Goal: Contribute content: Add original content to the website for others to see

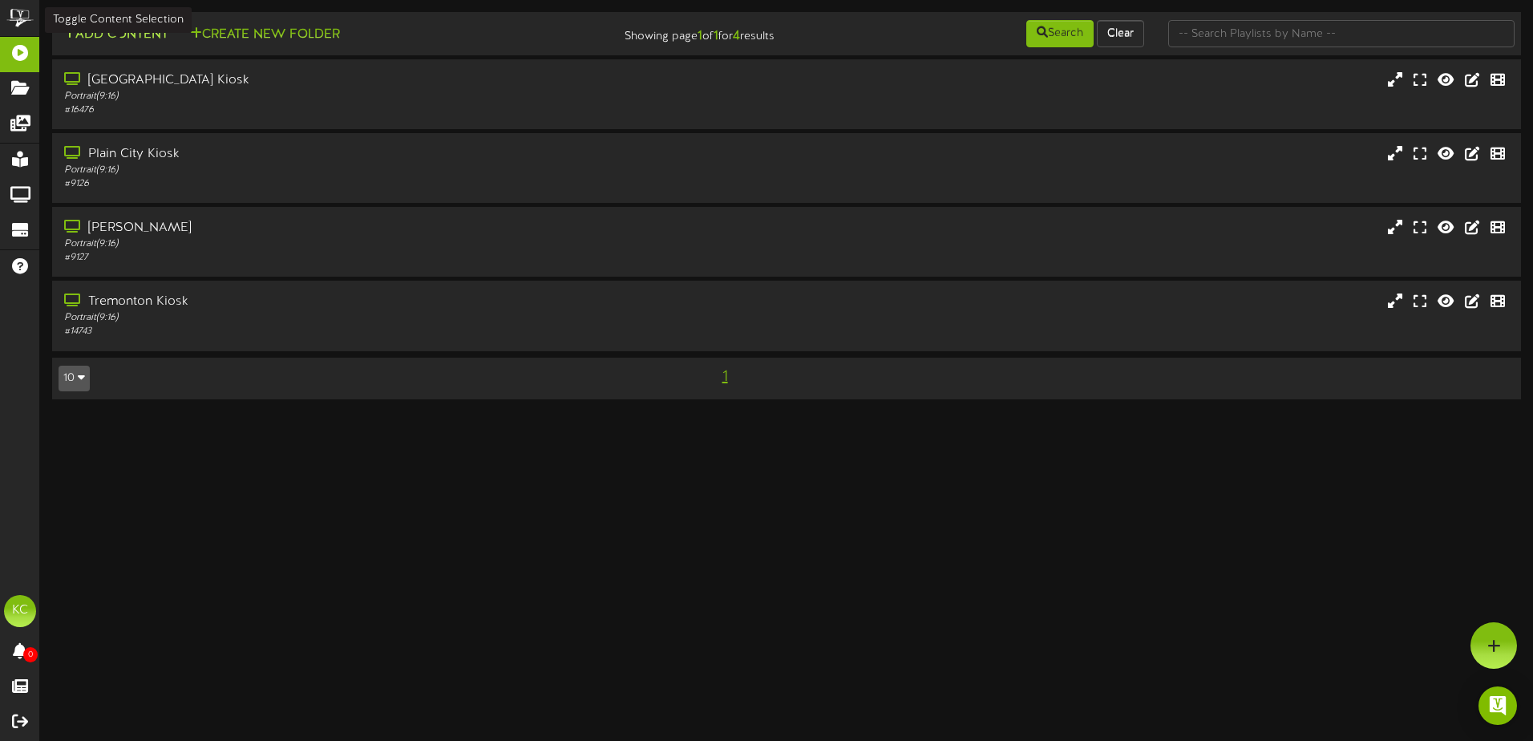
click at [120, 34] on button "Add Content" at bounding box center [116, 35] width 115 height 20
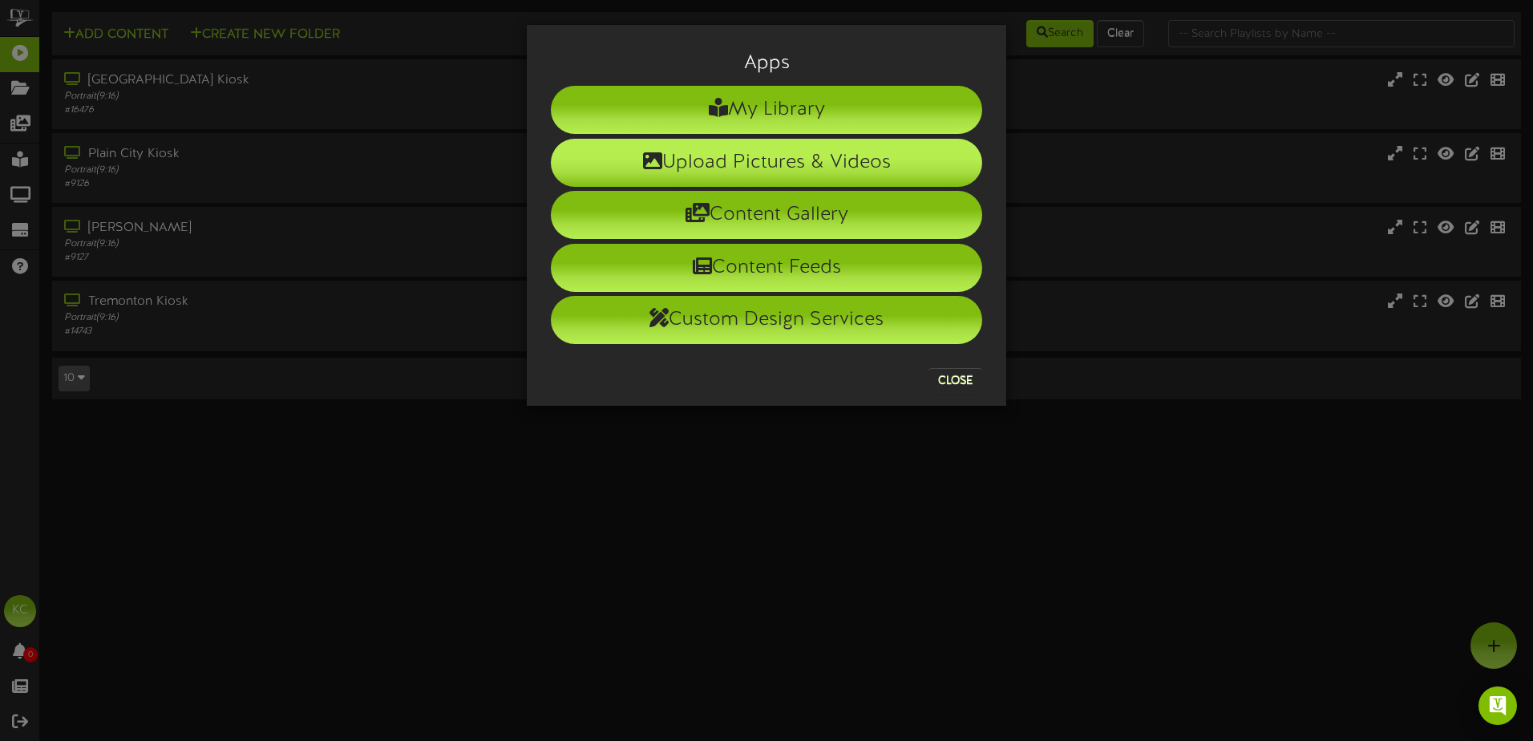
click at [816, 146] on li "Upload Pictures & Videos" at bounding box center [766, 163] width 431 height 48
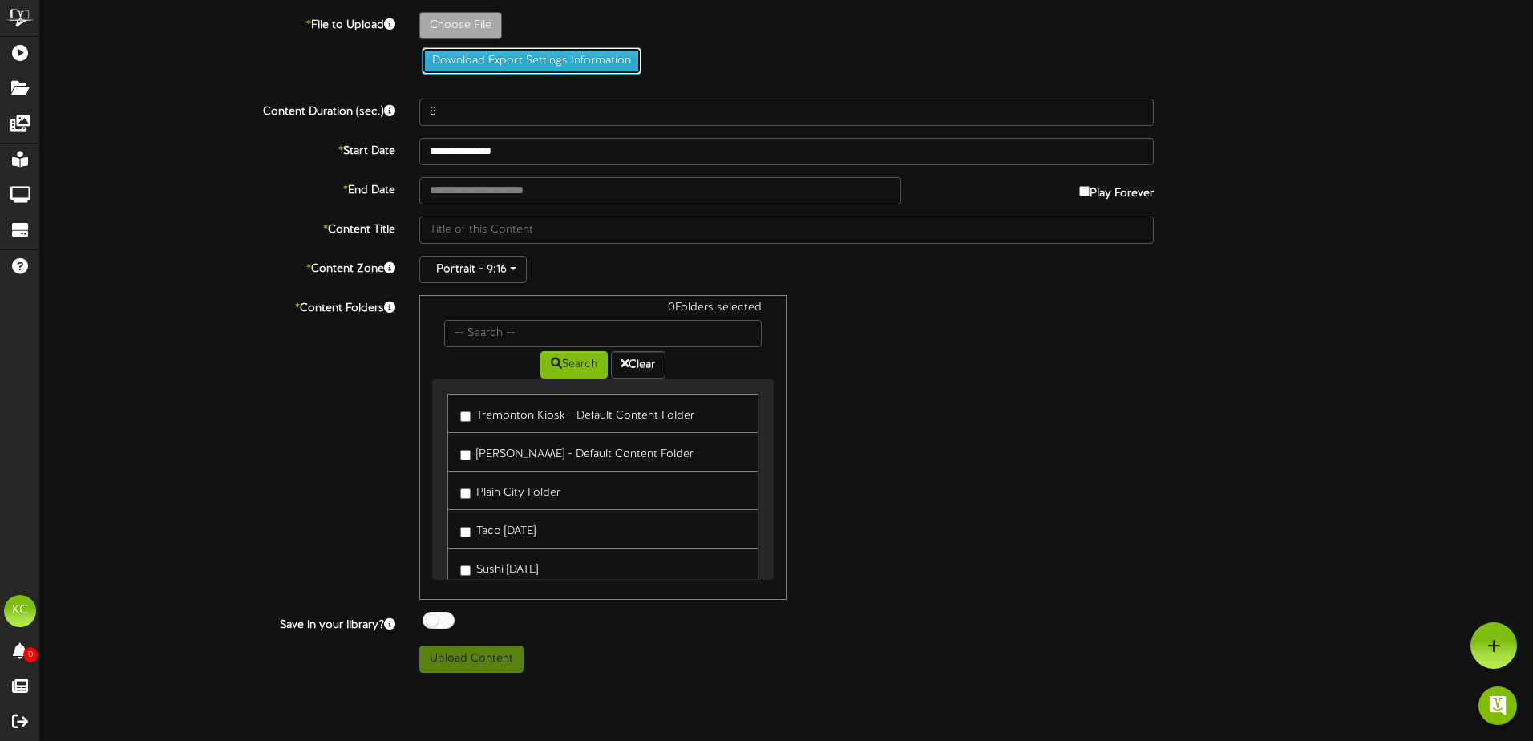
click at [487, 49] on button "Download Export Settings Information" at bounding box center [532, 60] width 220 height 27
type input "**********"
type input "earlybird2025"
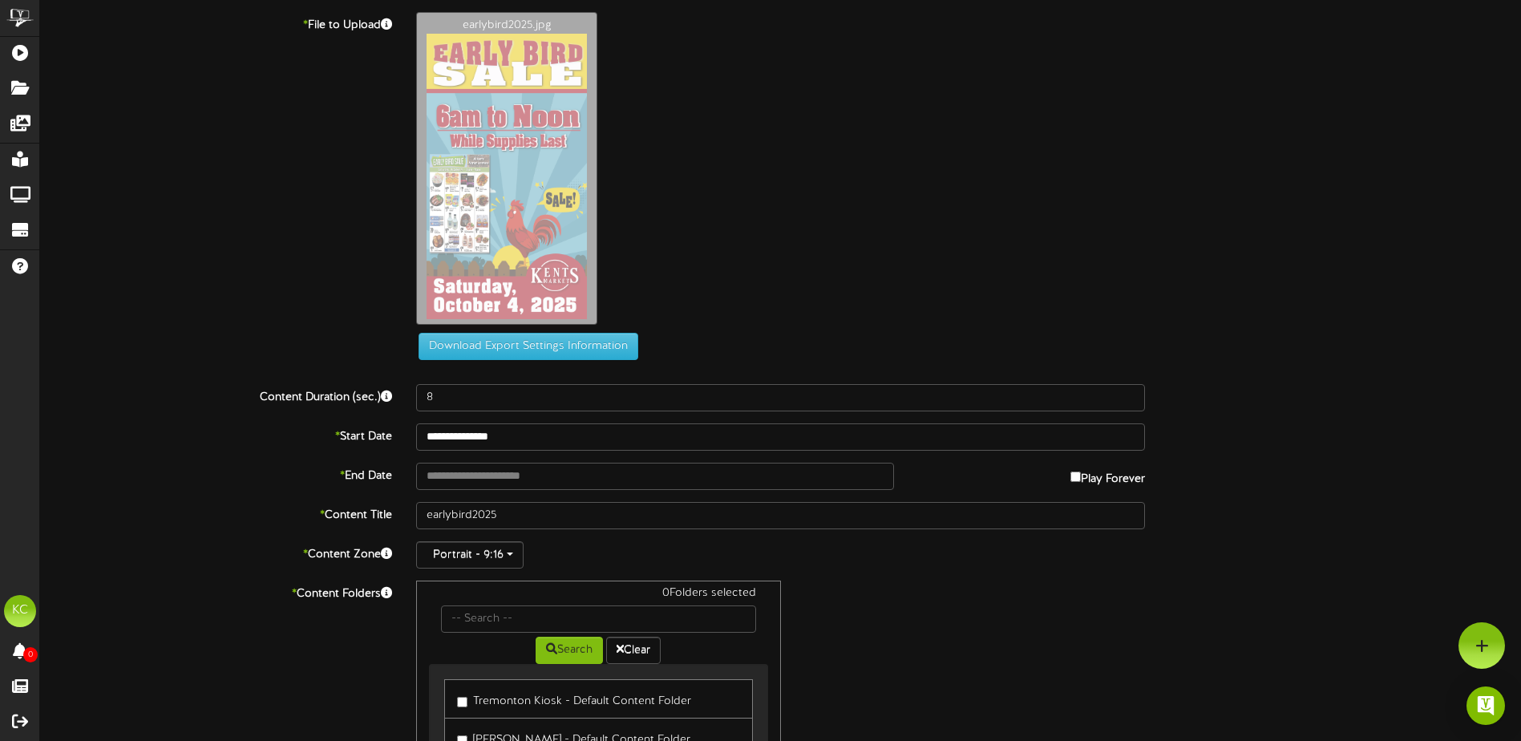
click at [1130, 244] on div "earlybird2025.jpg" at bounding box center [968, 172] width 1129 height 321
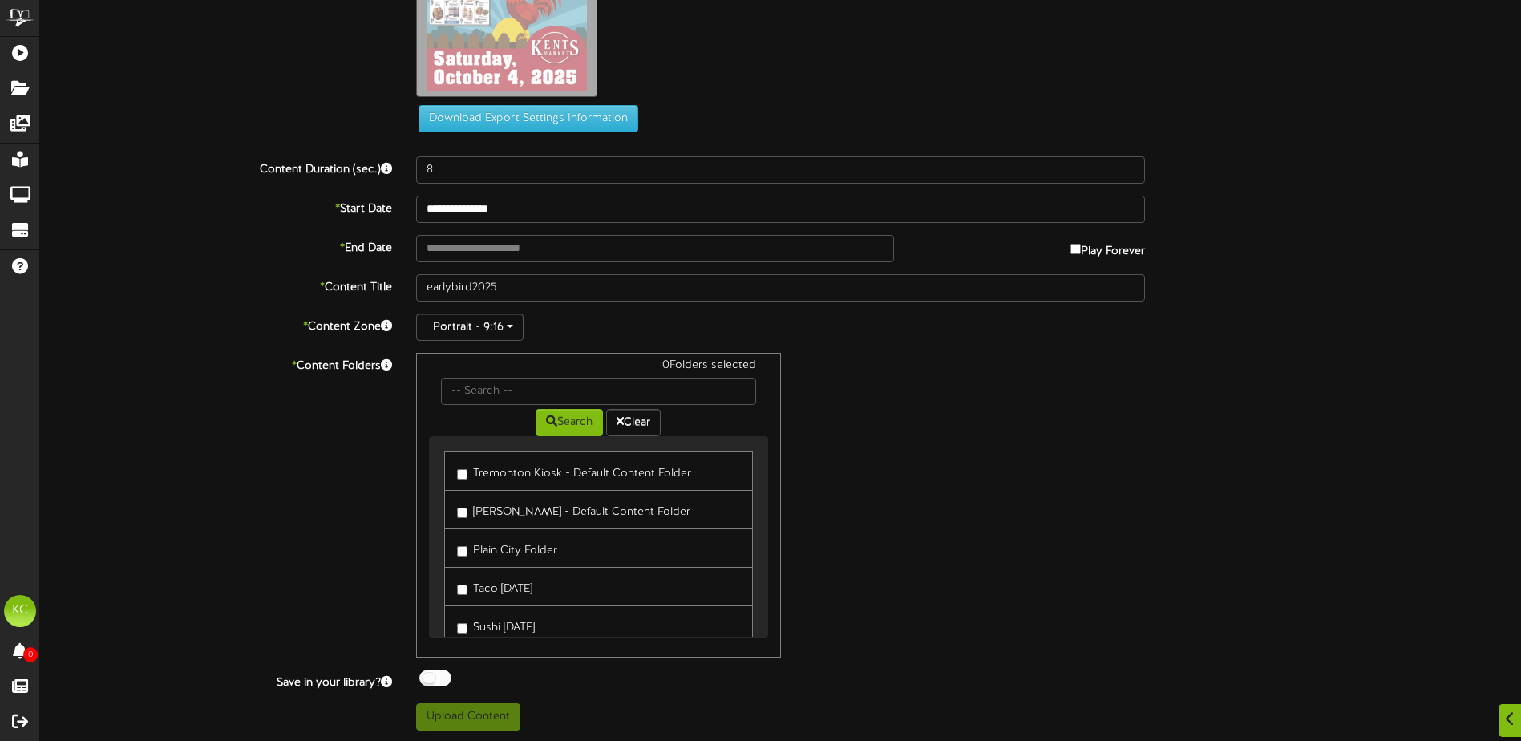
scroll to position [229, 0]
click at [454, 508] on link "[PERSON_NAME] - Default Content Folder" at bounding box center [598, 507] width 308 height 39
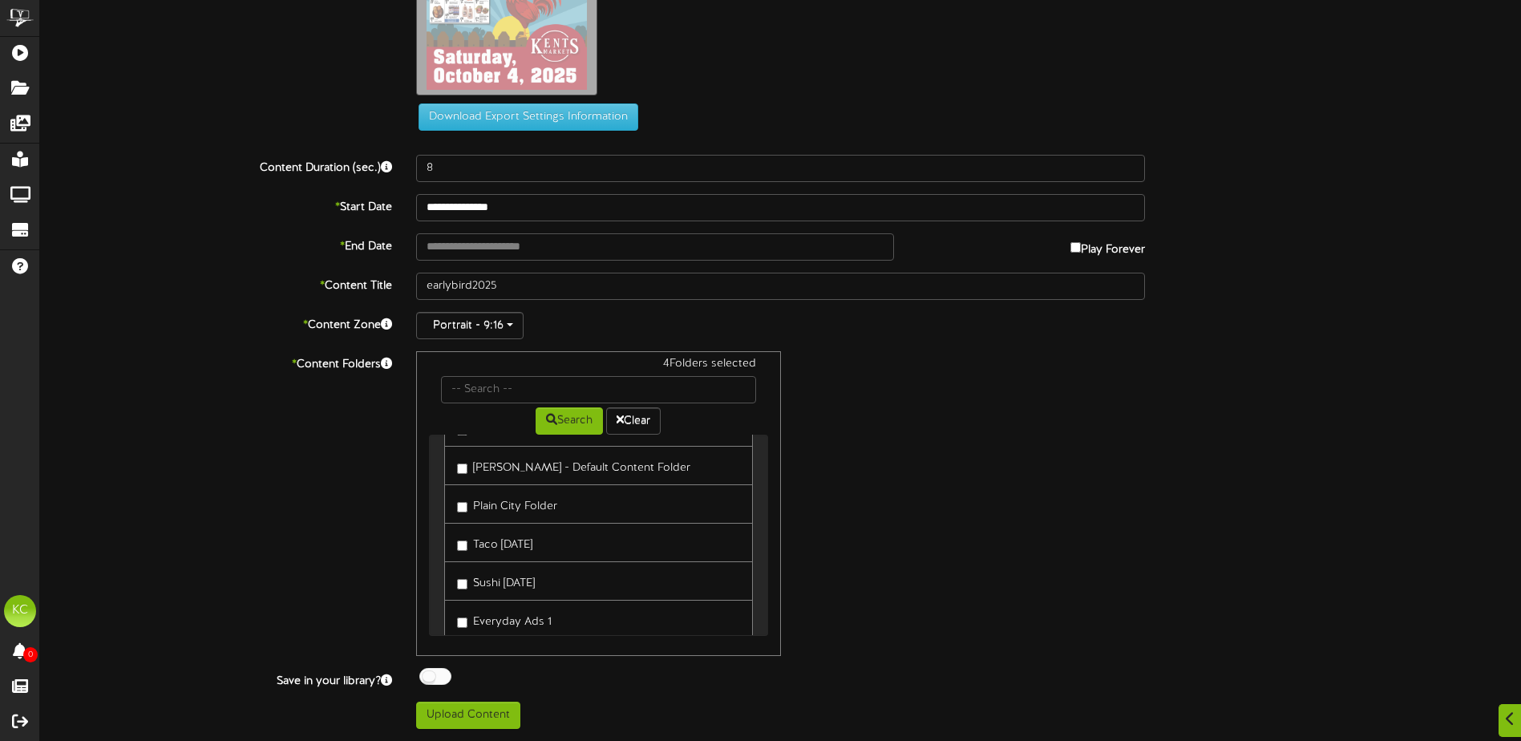
scroll to position [0, 0]
click at [481, 712] on button "Upload Content" at bounding box center [468, 714] width 104 height 27
type input "**********"
